Goal: Task Accomplishment & Management: Use online tool/utility

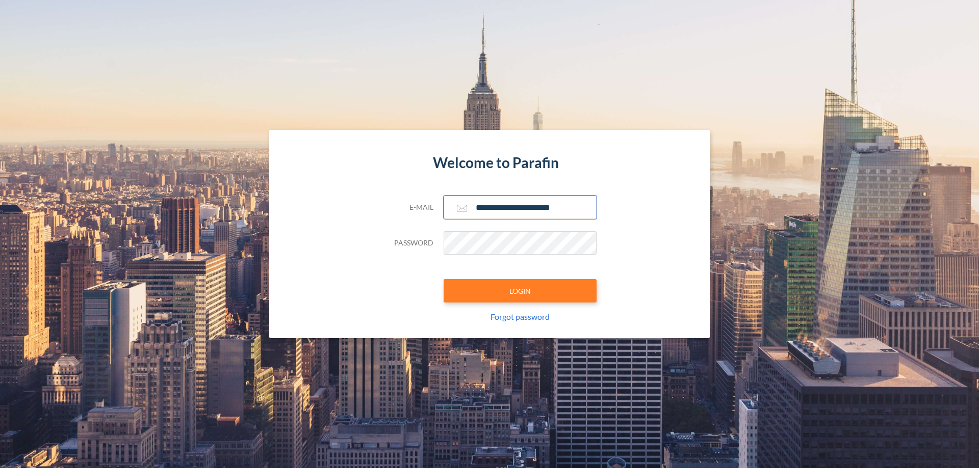
type input "**********"
click at [520, 291] on button "LOGIN" at bounding box center [519, 290] width 153 height 23
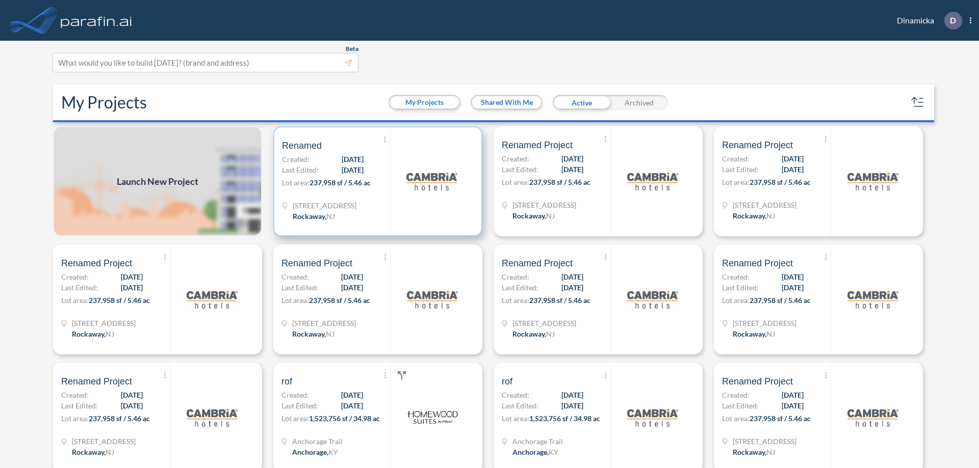
scroll to position [3, 0]
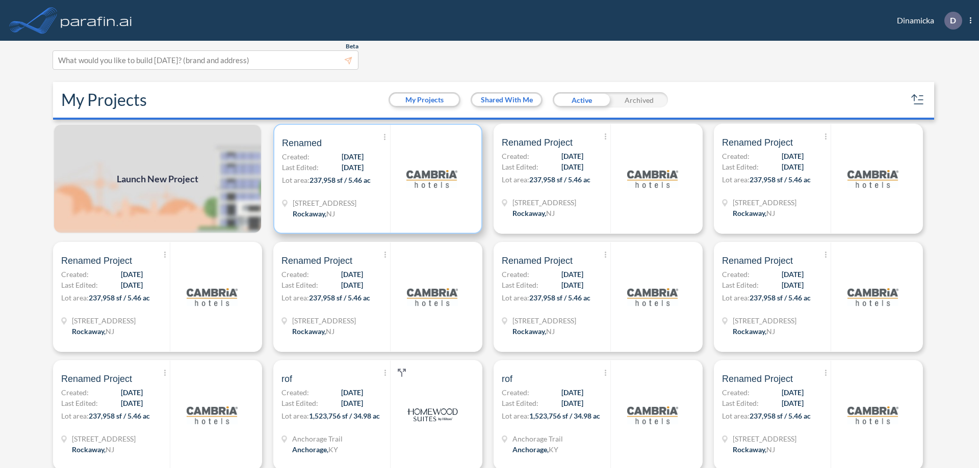
click at [376, 179] on p "Lot area: 237,958 sf / 5.46 ac" at bounding box center [336, 182] width 108 height 15
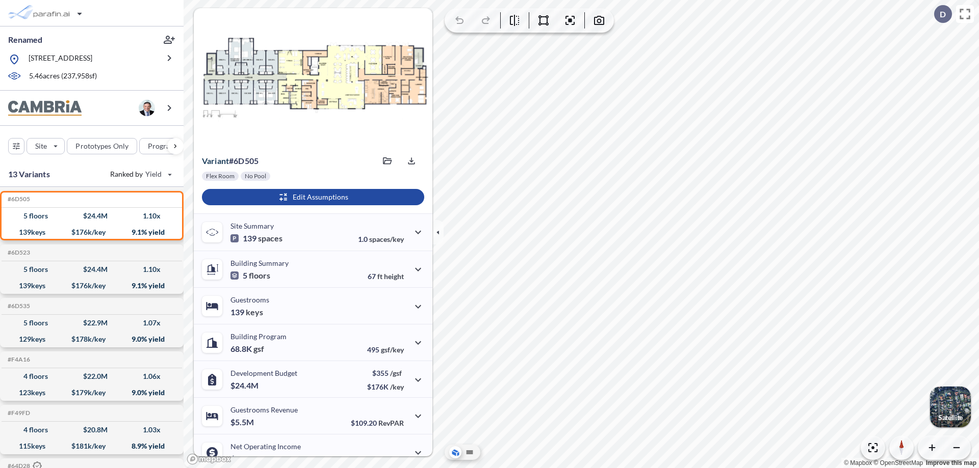
scroll to position [51, 0]
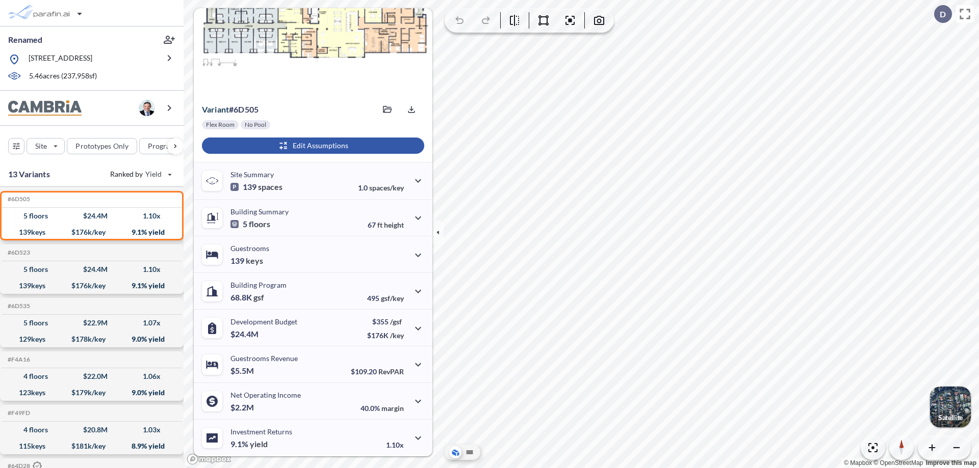
click at [311, 146] on div "button" at bounding box center [313, 146] width 222 height 16
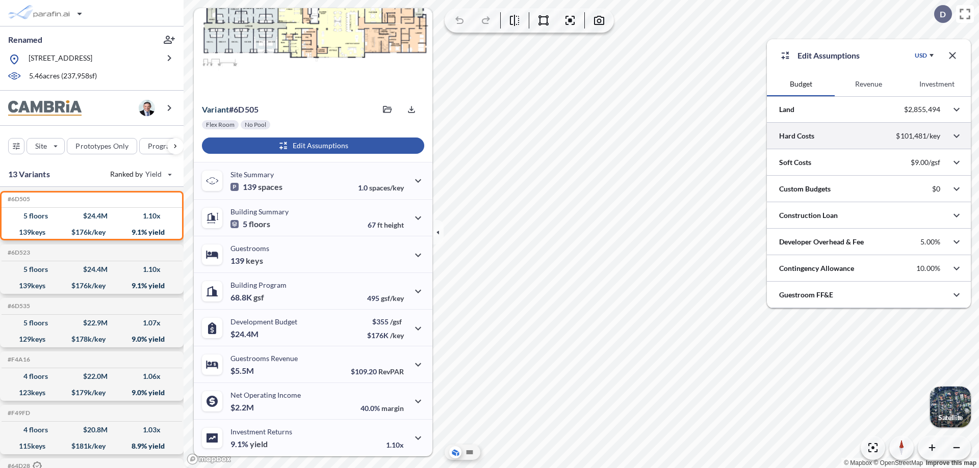
click at [869, 136] on div at bounding box center [869, 136] width 204 height 26
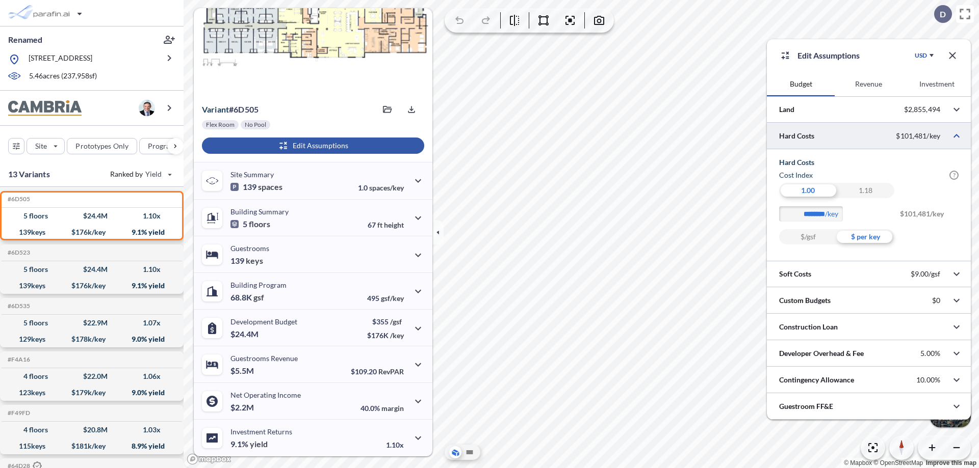
click at [865, 237] on div "$ per key" at bounding box center [866, 236] width 58 height 15
